Goal: Find specific page/section: Find specific page/section

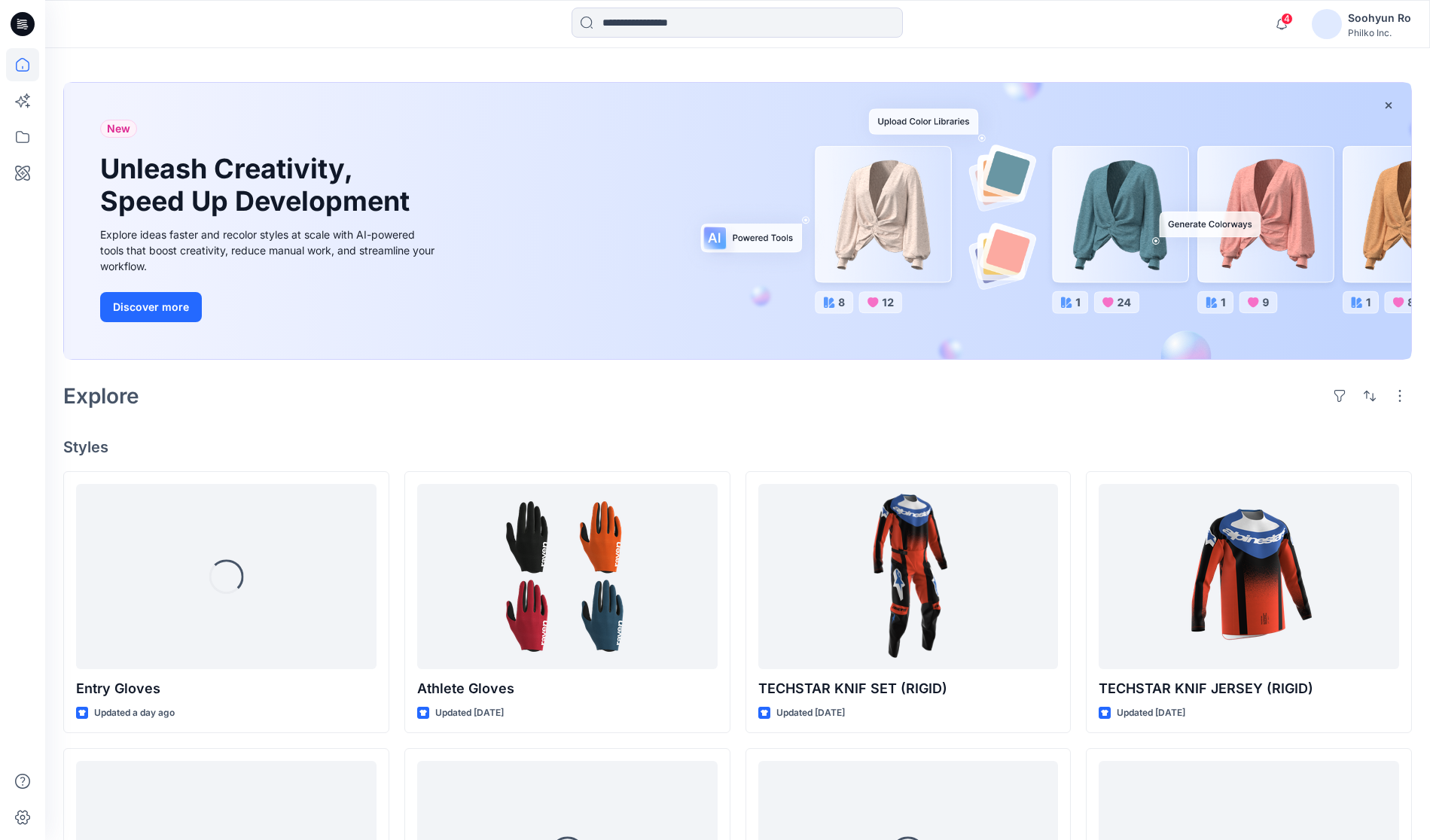
scroll to position [76, 0]
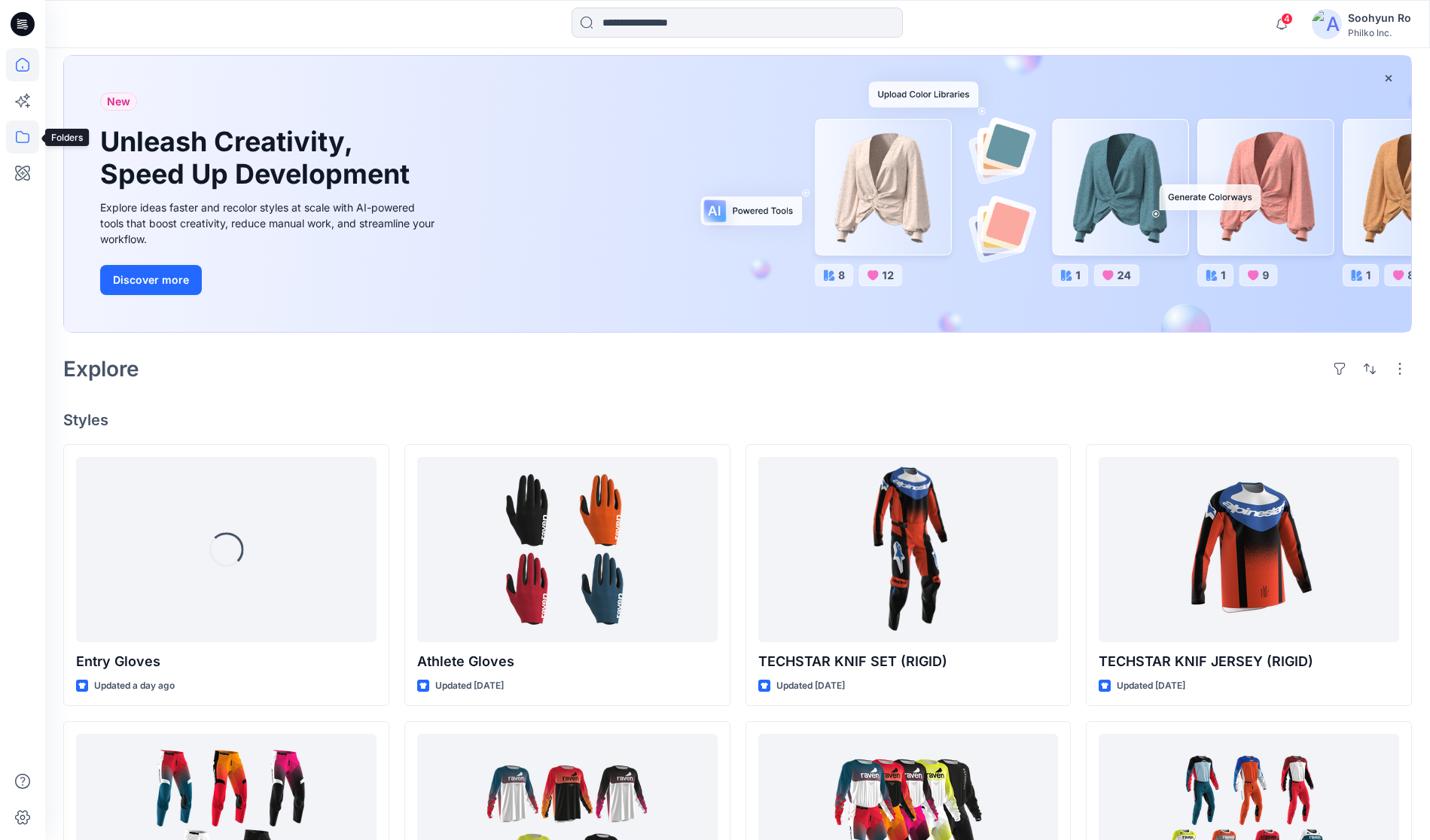
click at [22, 149] on icon at bounding box center [23, 137] width 33 height 33
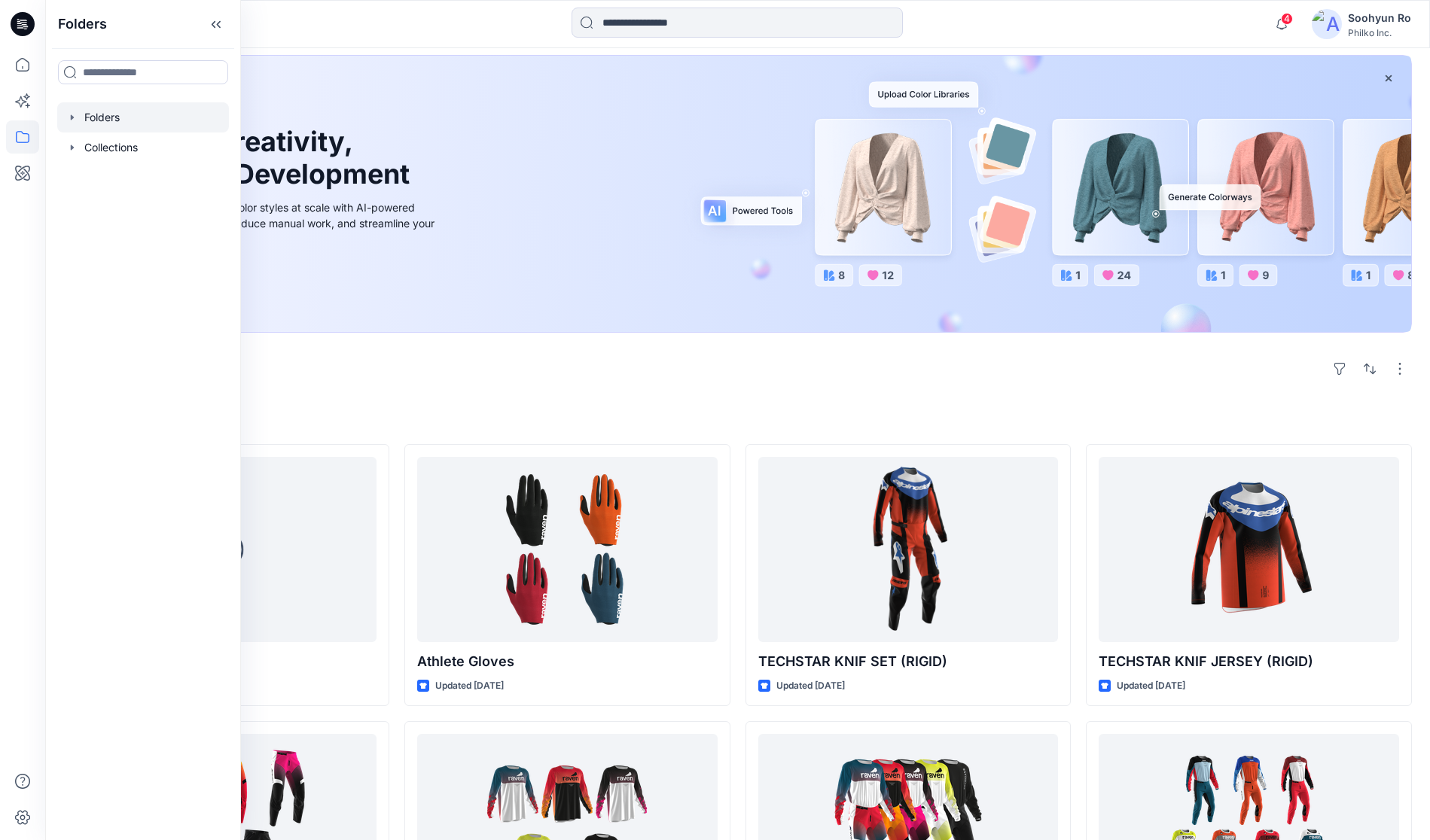
click at [99, 112] on div at bounding box center [143, 117] width 171 height 30
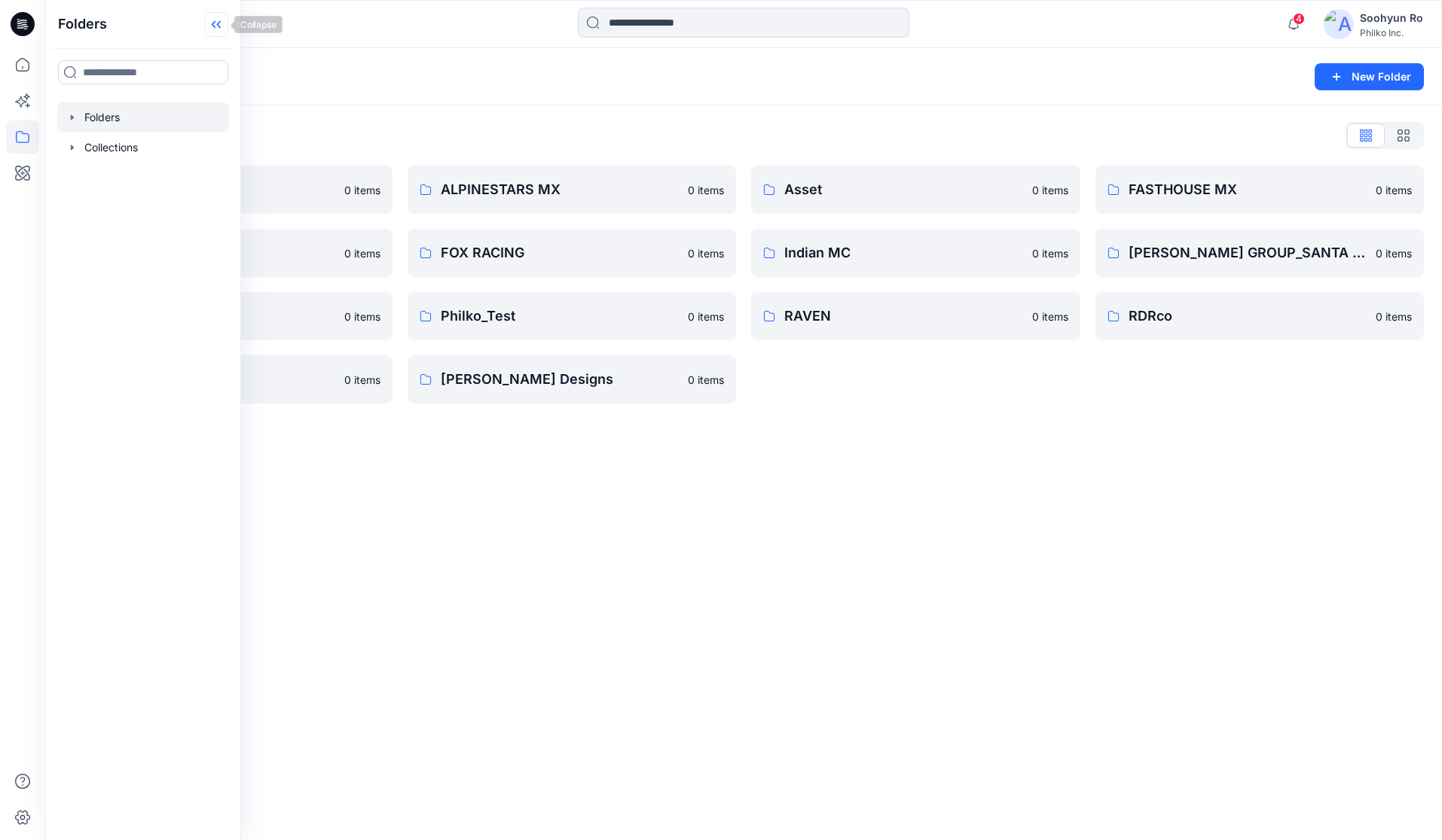
click at [220, 21] on icon at bounding box center [216, 24] width 24 height 25
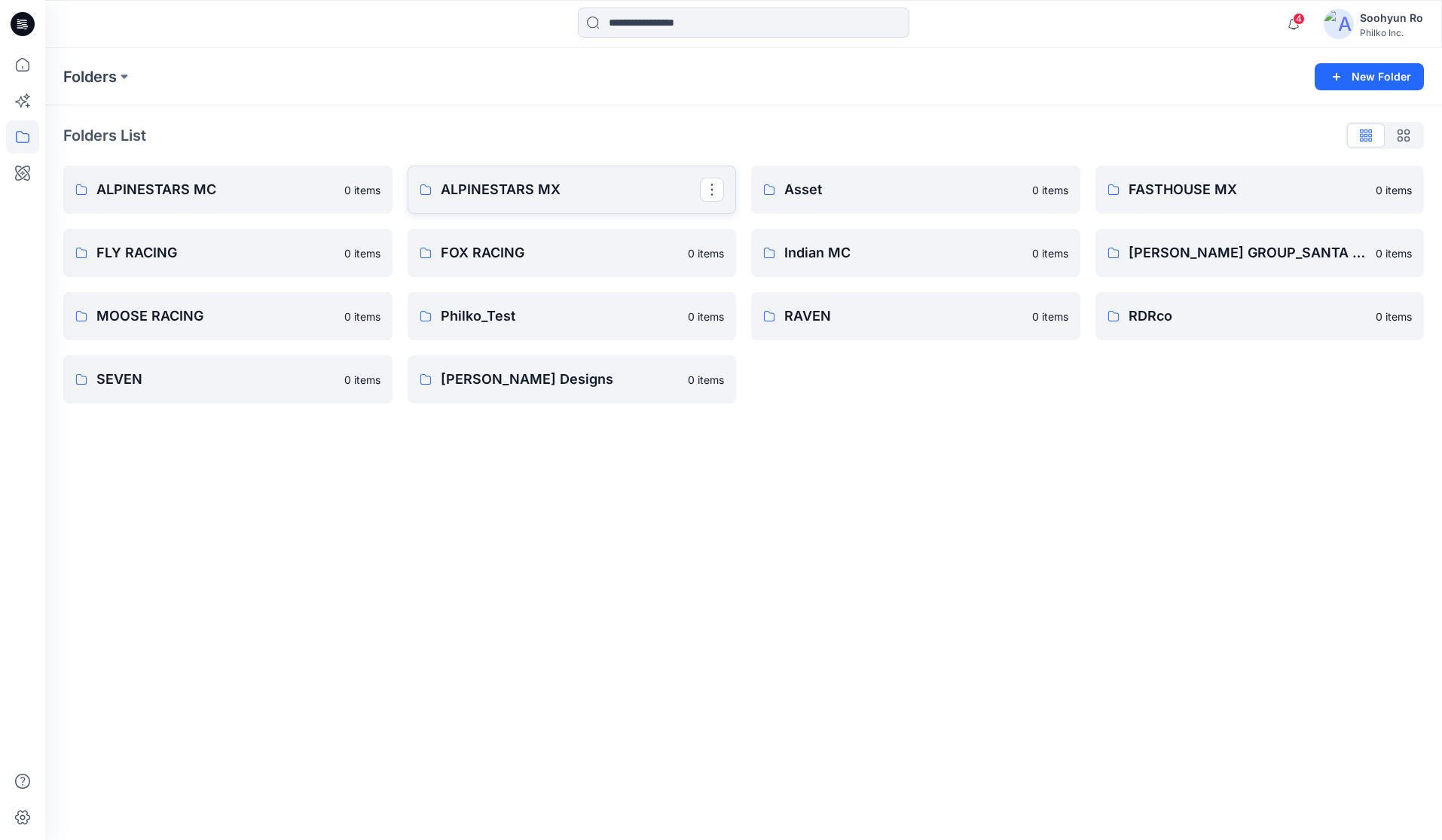
click at [492, 201] on link "ALPINESTARS MX" at bounding box center [572, 190] width 329 height 48
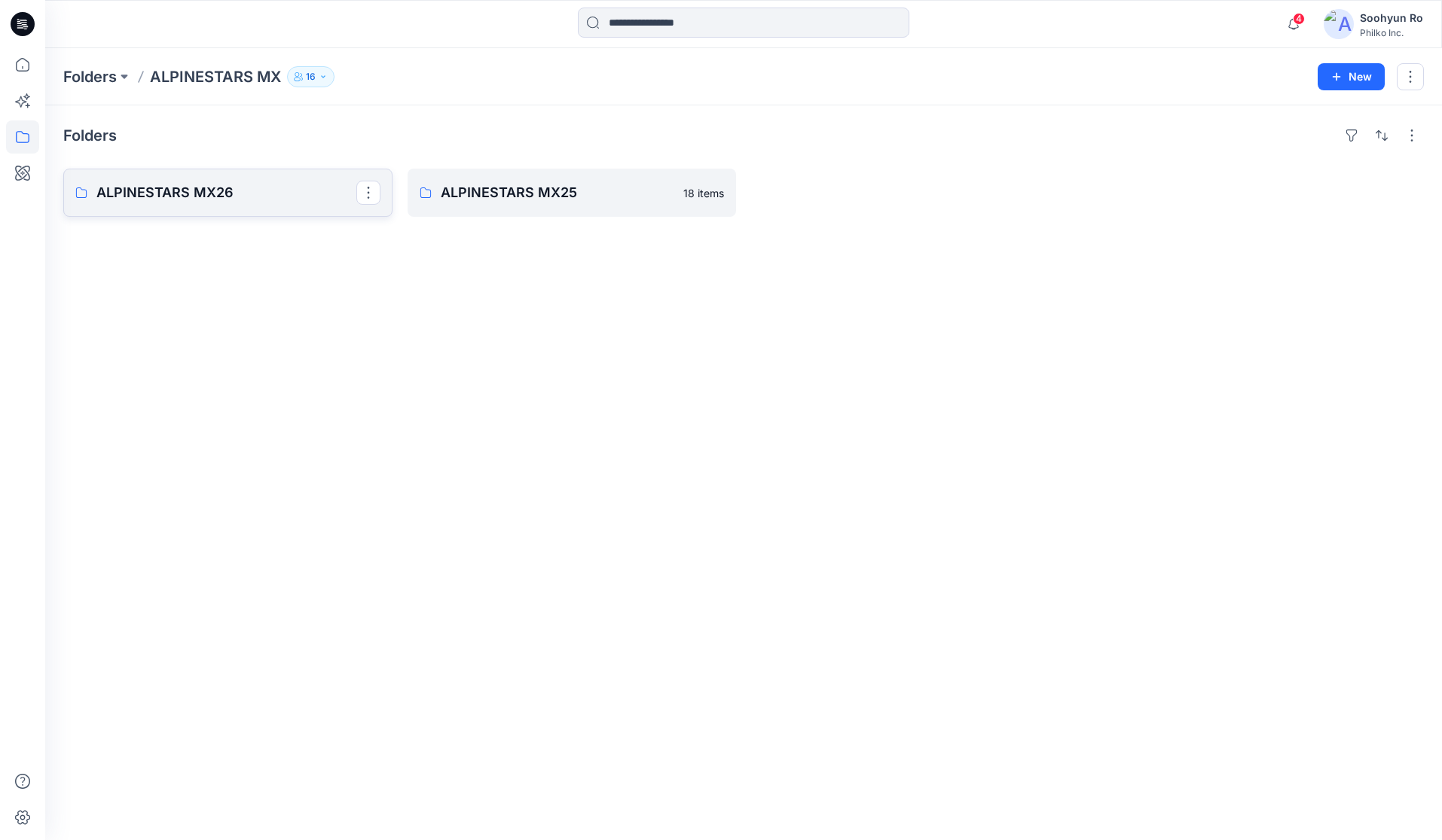
click at [268, 207] on link "ALPINESTARS MX26" at bounding box center [228, 193] width 329 height 48
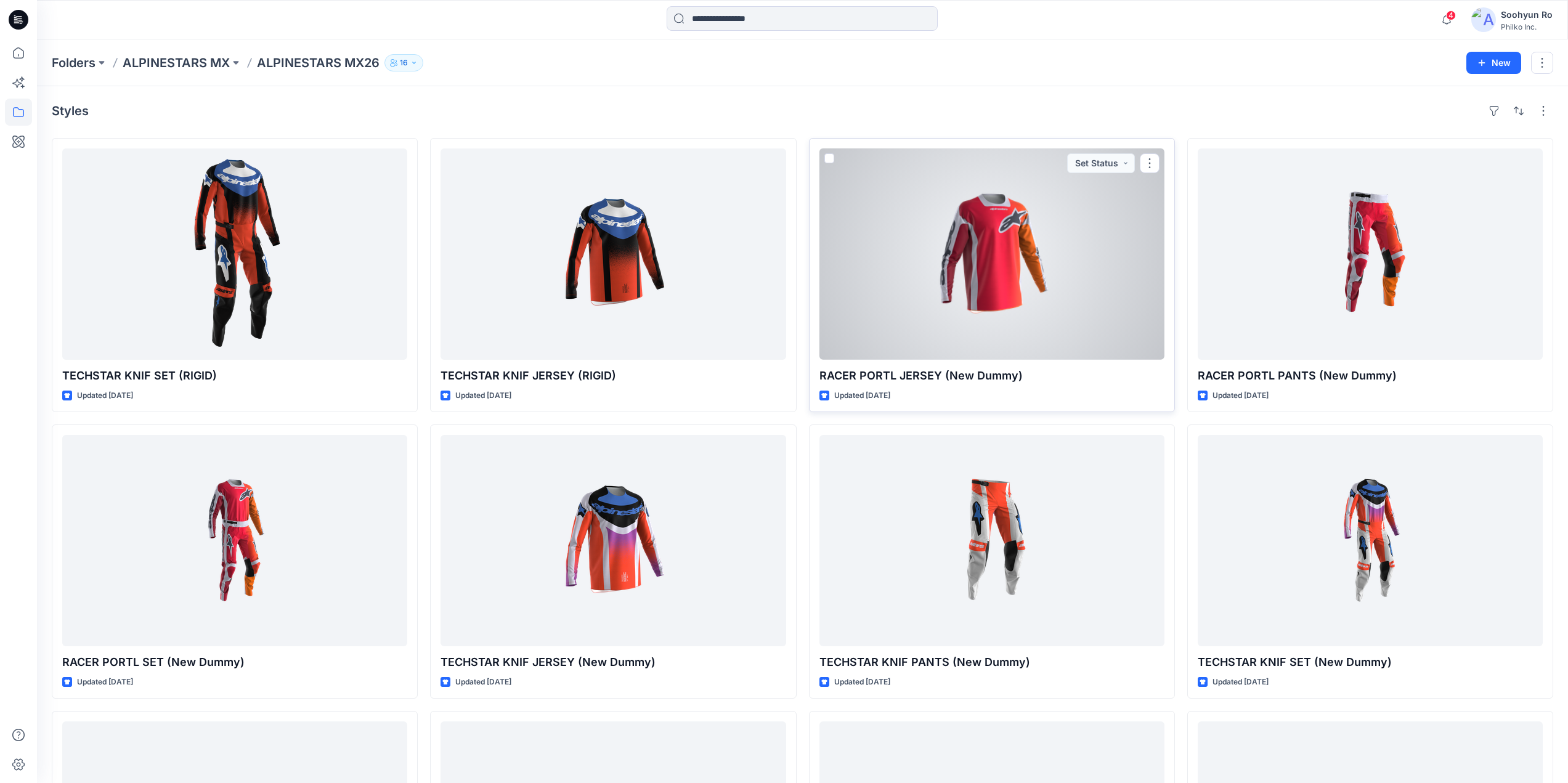
click at [988, 244] on div at bounding box center [992, 254] width 345 height 211
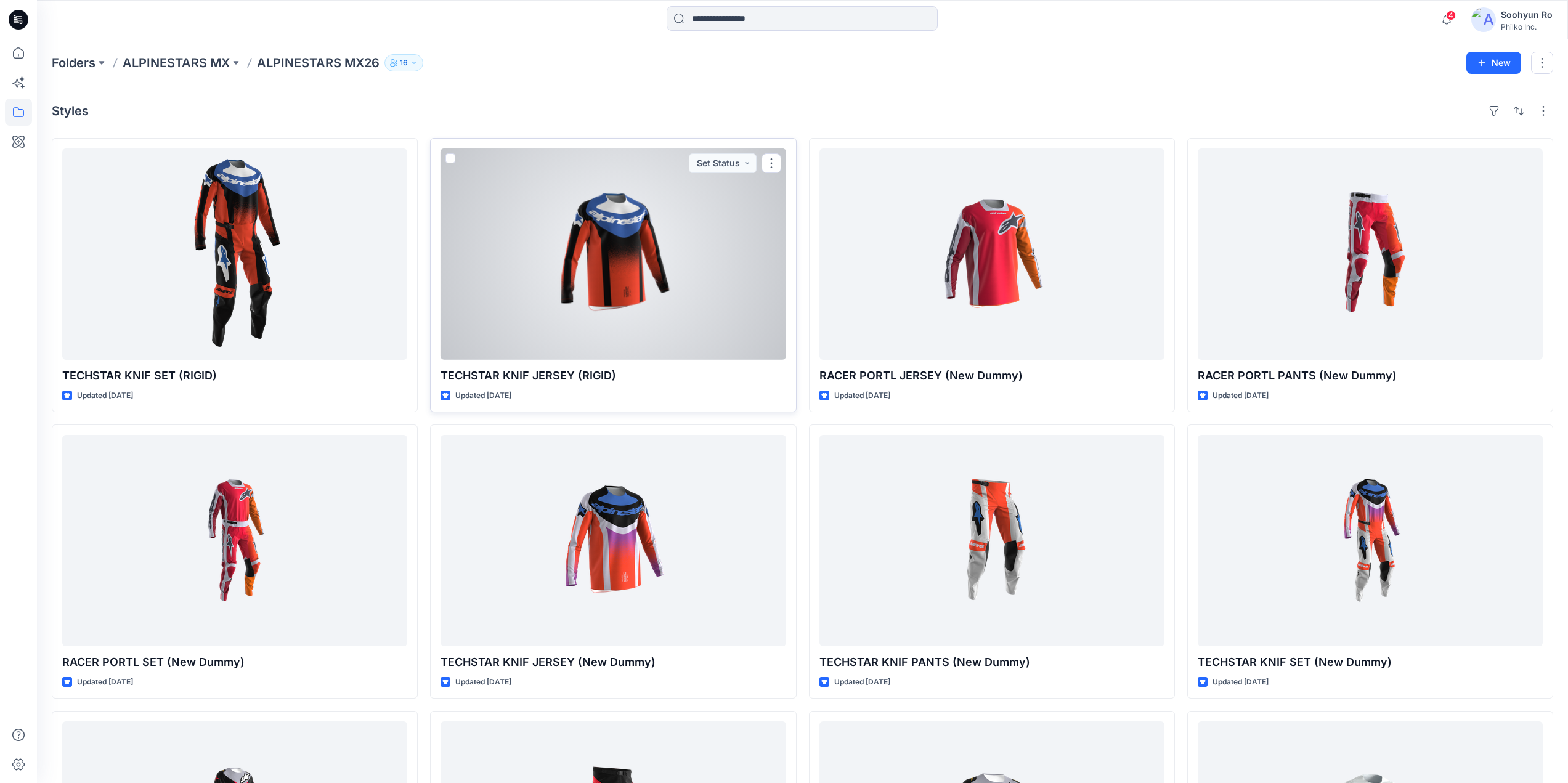
click at [629, 244] on div at bounding box center [613, 254] width 345 height 211
